Goal: Find specific page/section: Find specific page/section

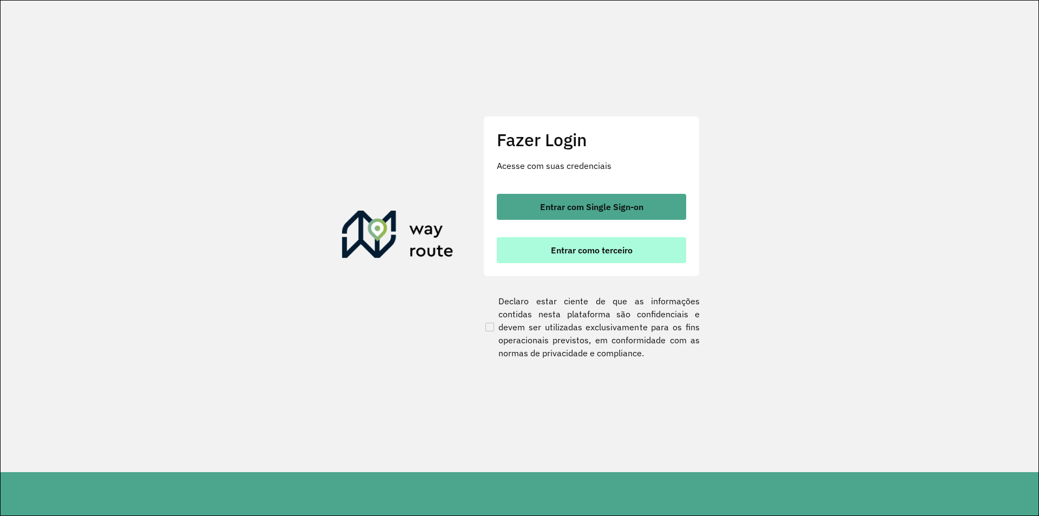
click at [608, 257] on button "Entrar como terceiro" at bounding box center [591, 250] width 189 height 26
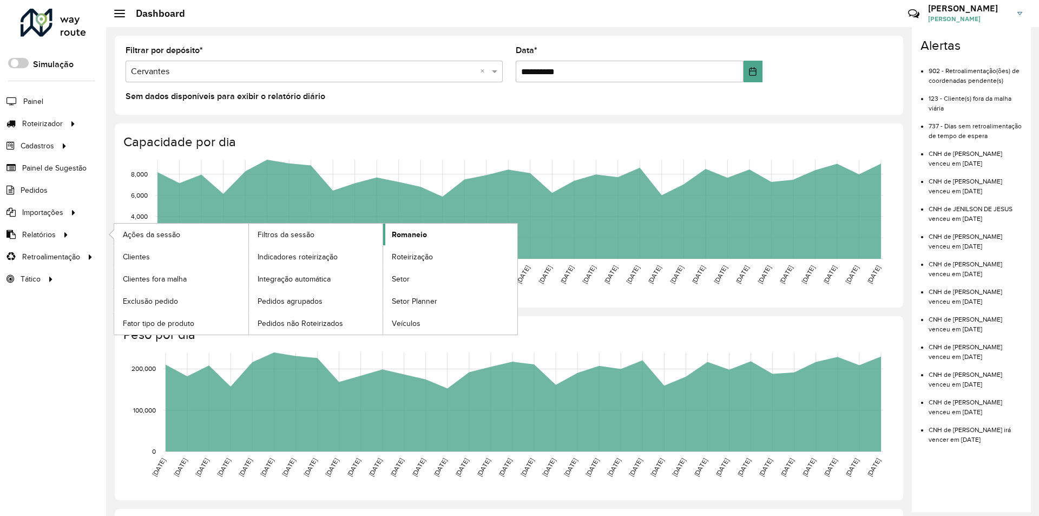
click at [394, 237] on span "Romaneio" at bounding box center [409, 234] width 35 height 11
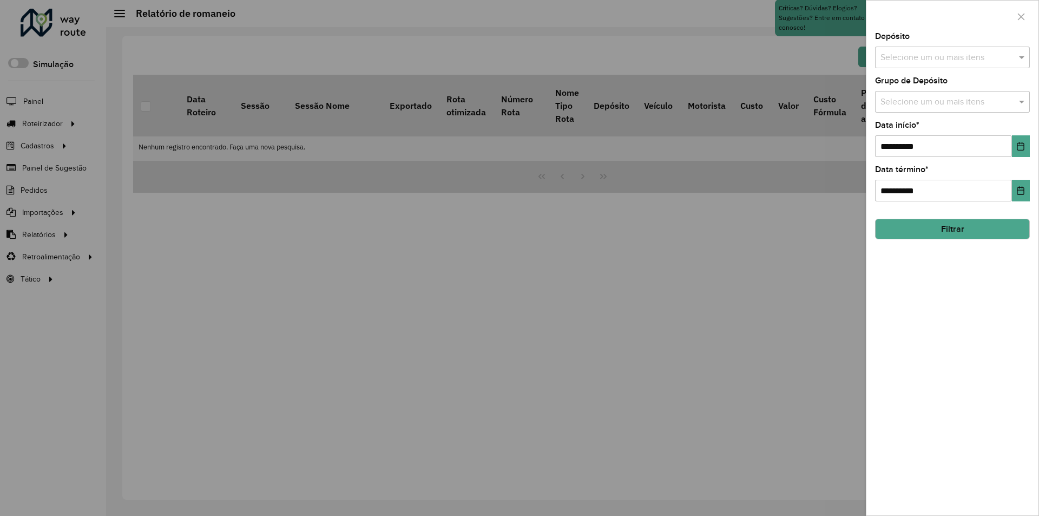
click at [927, 52] on input "text" at bounding box center [947, 57] width 139 height 13
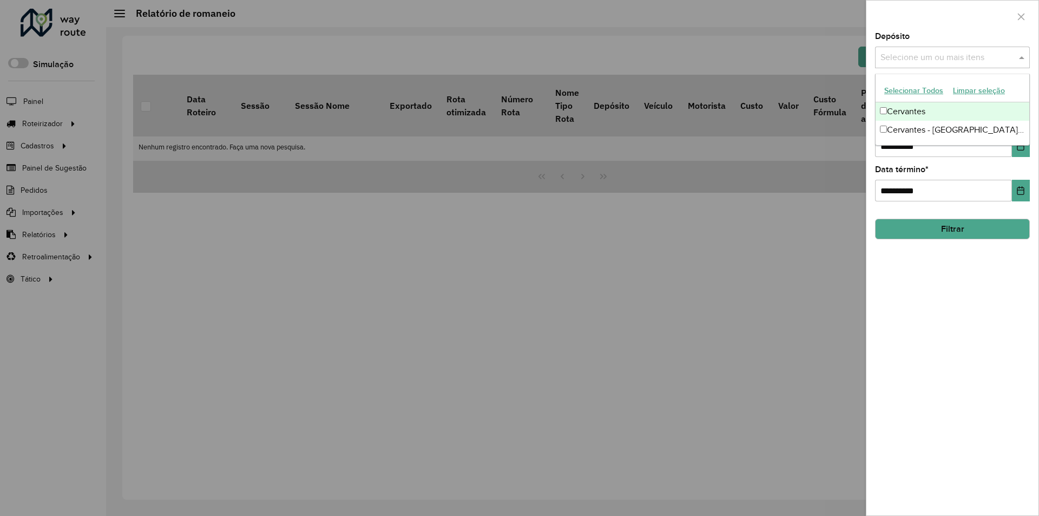
click at [902, 108] on div "Cervantes" at bounding box center [952, 111] width 154 height 18
click at [772, 262] on div at bounding box center [519, 258] width 1039 height 516
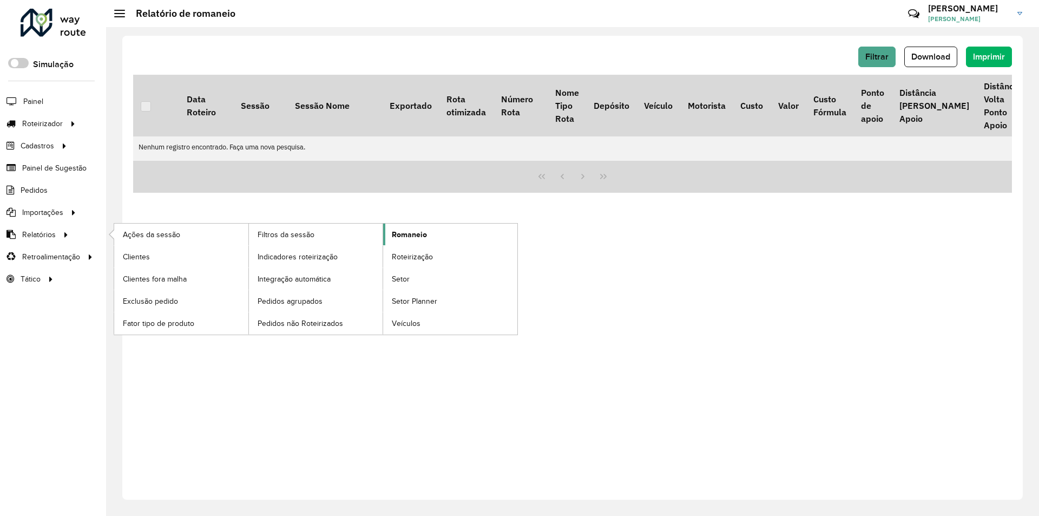
click at [438, 241] on link "Romaneio" at bounding box center [450, 234] width 134 height 22
click at [417, 232] on span "Romaneio" at bounding box center [409, 234] width 35 height 11
click at [410, 241] on link "Romaneio" at bounding box center [450, 234] width 134 height 22
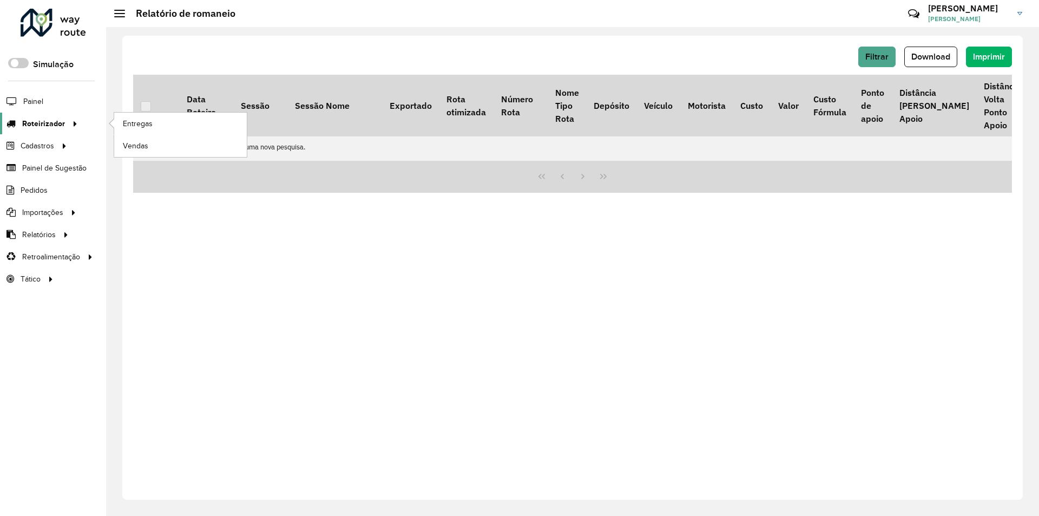
click at [56, 125] on span "Roteirizador" at bounding box center [43, 123] width 43 height 11
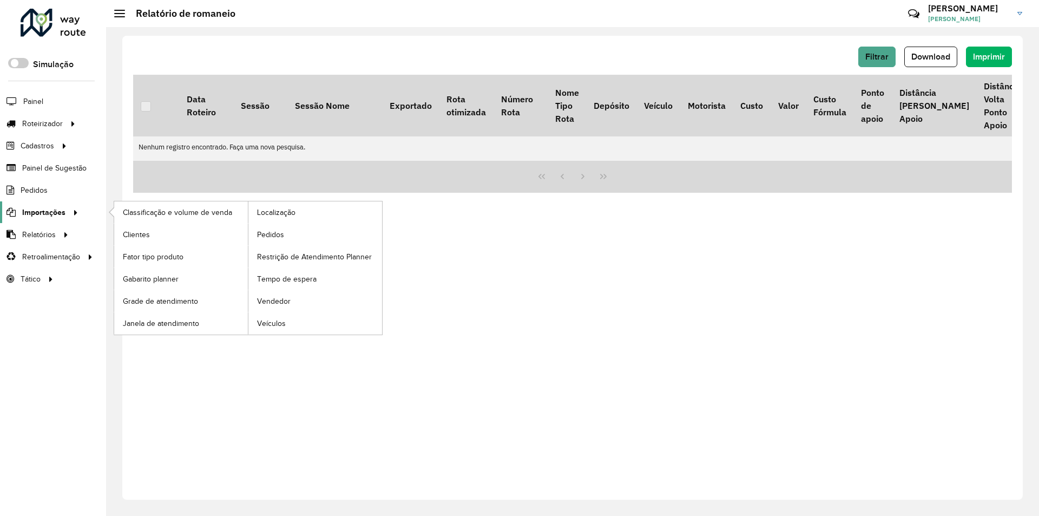
click at [36, 222] on link "Importações" at bounding box center [41, 212] width 82 height 22
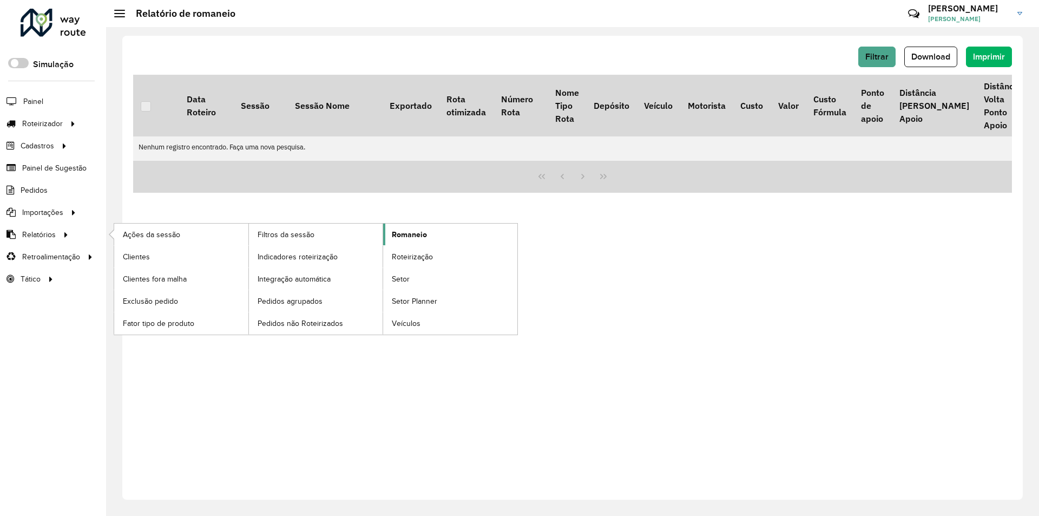
click at [447, 237] on link "Romaneio" at bounding box center [450, 234] width 134 height 22
click at [412, 228] on link "Romaneio" at bounding box center [450, 234] width 134 height 22
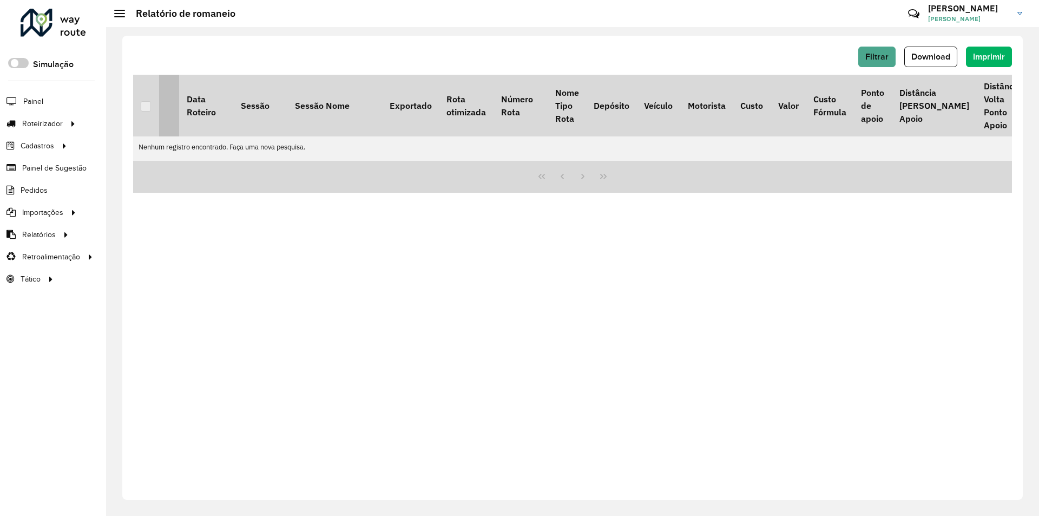
click at [162, 118] on th at bounding box center [169, 106] width 20 height 62
click at [146, 109] on p-tableheadercheckbox at bounding box center [146, 105] width 11 height 11
